Goal: Task Accomplishment & Management: Manage account settings

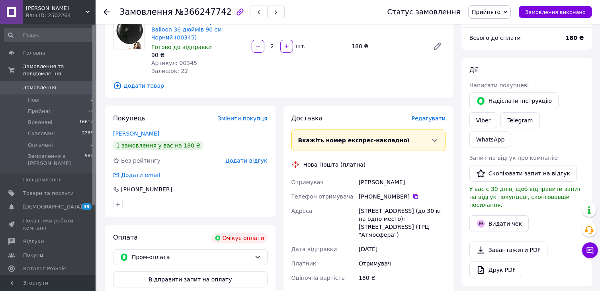
scroll to position [80, 0]
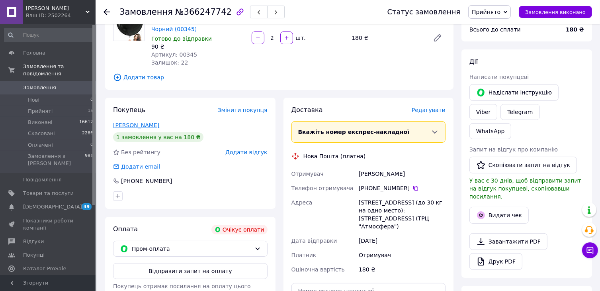
click at [137, 122] on link "[PERSON_NAME]" at bounding box center [136, 125] width 46 height 6
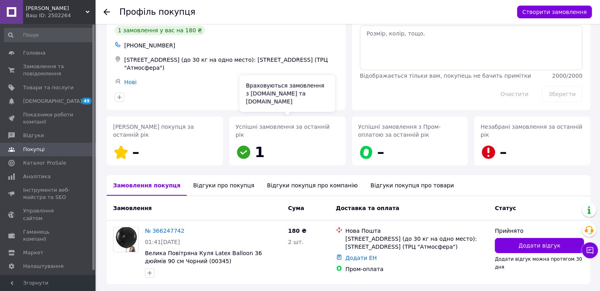
scroll to position [60, 0]
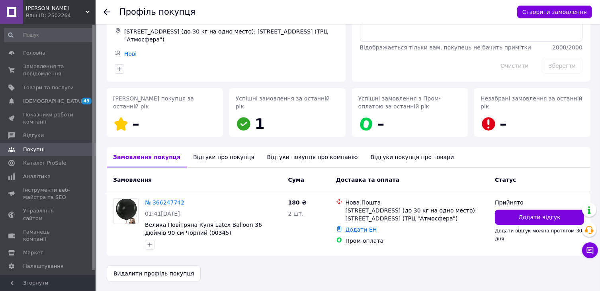
click at [208, 159] on div "Відгуки про покупця" at bounding box center [224, 157] width 74 height 21
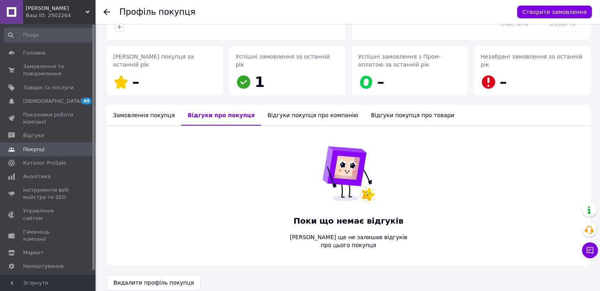
scroll to position [103, 0]
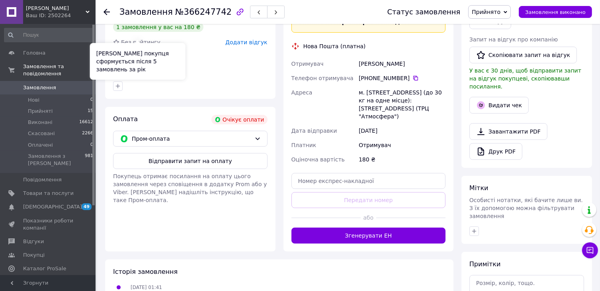
scroll to position [228, 0]
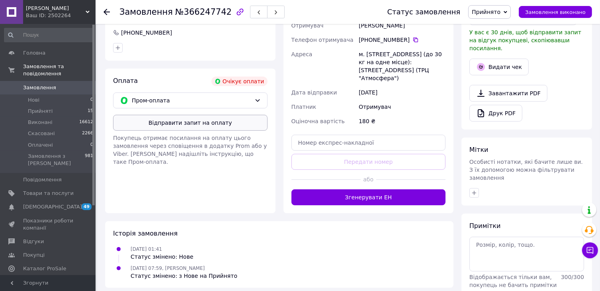
click at [173, 119] on button "Відправити запит на оплату" at bounding box center [190, 123] width 155 height 16
click at [39, 108] on span "Прийняті" at bounding box center [40, 111] width 25 height 7
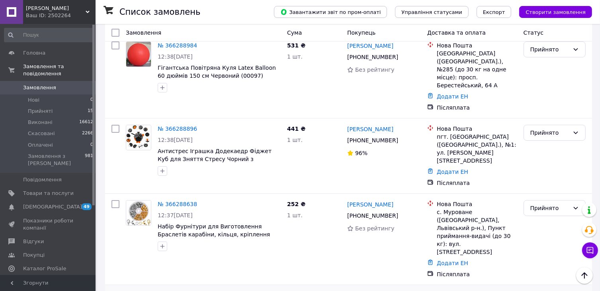
scroll to position [40, 0]
click at [40, 109] on ul "Нові 0 Прийняті 15 Виконані 16612 Скасовані 2266 Оплачені 0 Замовлення з Розетк…" at bounding box center [49, 133] width 98 height 78
click at [40, 108] on span "Прийняті" at bounding box center [40, 111] width 25 height 7
